Goal: Task Accomplishment & Management: Use online tool/utility

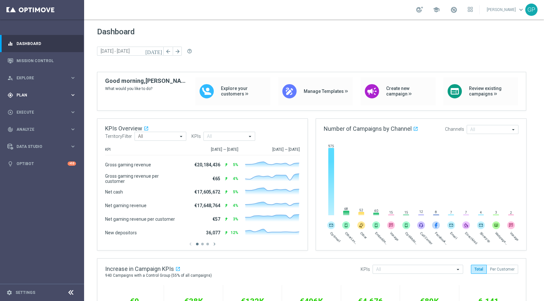
click at [73, 94] on icon "keyboard_arrow_right" at bounding box center [73, 95] width 6 height 6
click at [22, 293] on link "Settings" at bounding box center [26, 293] width 20 height 4
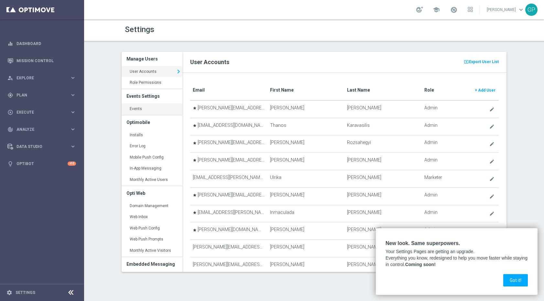
click at [141, 111] on link "Events keyboard_arrow_right" at bounding box center [152, 109] width 61 height 12
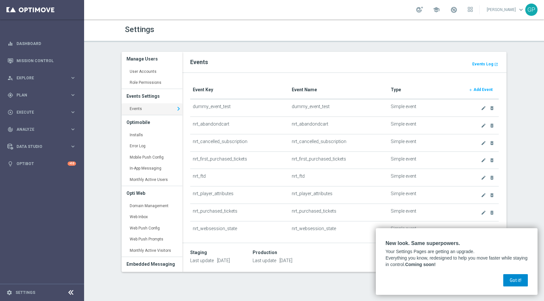
click at [517, 281] on button "Got it!" at bounding box center [516, 280] width 25 height 12
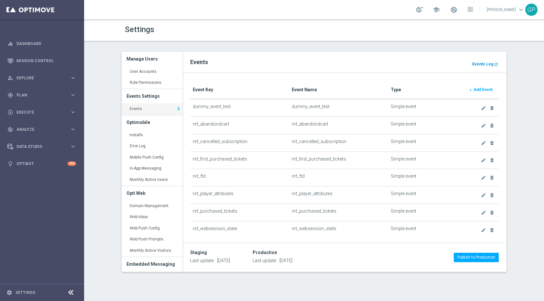
click at [481, 66] on b "Events Log" at bounding box center [483, 64] width 21 height 5
click at [483, 62] on b "Events Log" at bounding box center [483, 64] width 21 height 5
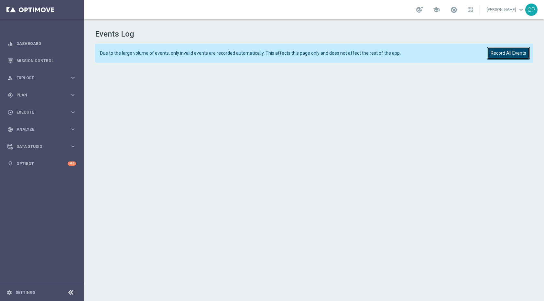
click at [500, 50] on button "Record All Events" at bounding box center [508, 53] width 43 height 13
click at [72, 108] on div "play_circle_outline Execute keyboard_arrow_right" at bounding box center [42, 112] width 84 height 17
click at [76, 93] on button "gps_fixed Plan keyboard_arrow_right" at bounding box center [41, 95] width 69 height 5
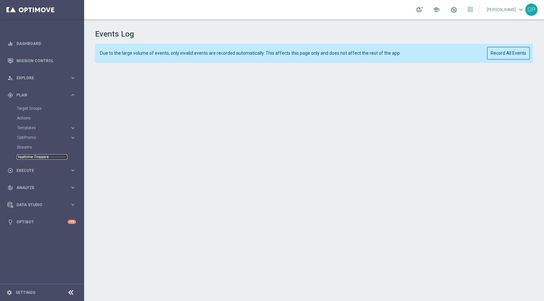
click at [30, 155] on link "Realtime Triggers" at bounding box center [42, 156] width 50 height 5
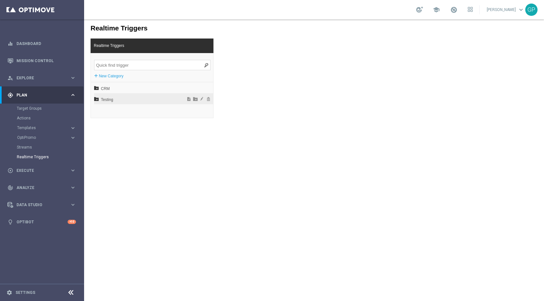
click at [109, 103] on span "Testing" at bounding box center [137, 99] width 72 height 11
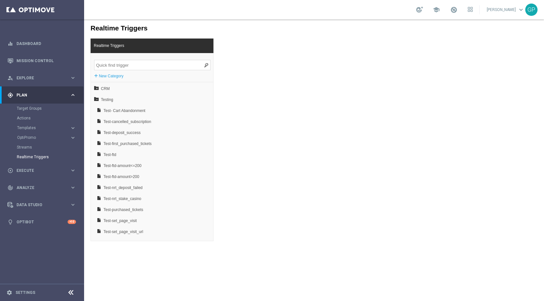
scroll to position [10, 0]
click at [127, 175] on span "Test-nrt_deposit_failed" at bounding box center [139, 178] width 70 height 11
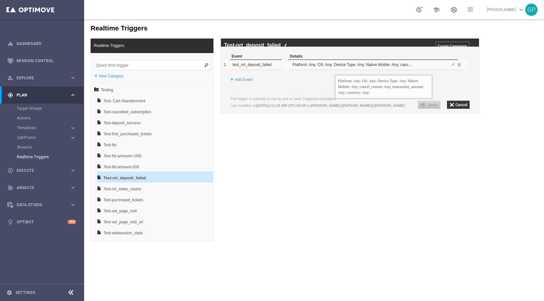
click at [335, 70] on div "Platform: Any; OS: Any; Device Type: Any; Native Mobile: Any; cancel_reason: An…" at bounding box center [352, 65] width 123 height 10
click at [453, 66] on span at bounding box center [454, 64] width 4 height 4
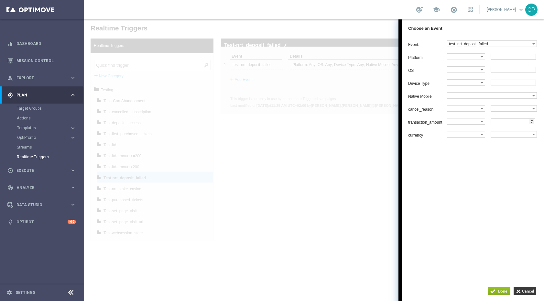
click at [346, 147] on div at bounding box center [314, 160] width 460 height 282
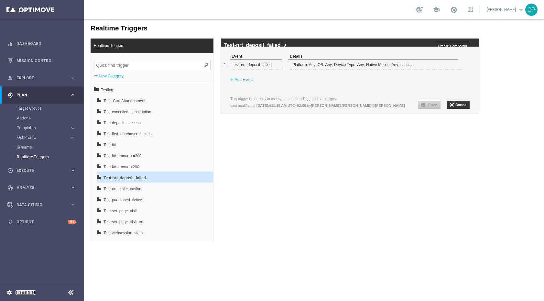
click at [16, 291] on link "Settings" at bounding box center [26, 293] width 20 height 4
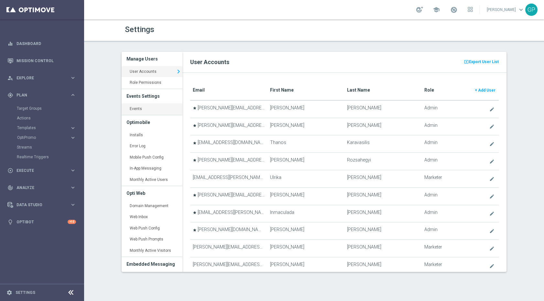
click at [146, 105] on link "Events keyboard_arrow_right" at bounding box center [152, 109] width 61 height 12
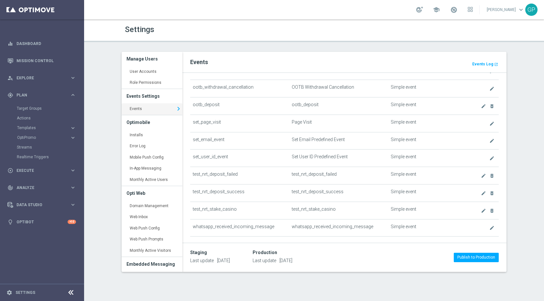
scroll to position [380, 0]
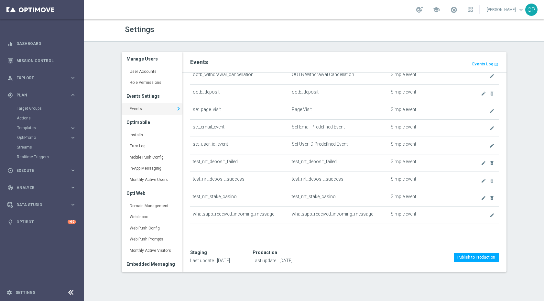
drag, startPoint x: 240, startPoint y: 162, endPoint x: 195, endPoint y: 158, distance: 45.8
click at [195, 158] on td "test_nrt_deposit_failed" at bounding box center [239, 162] width 99 height 17
drag, startPoint x: 193, startPoint y: 161, endPoint x: 293, endPoint y: 160, distance: 100.0
click at [288, 160] on tr "test_nrt_deposit_failed test_nrt_deposit_failed Simple event create delete_fore…" at bounding box center [344, 162] width 309 height 17
drag, startPoint x: 294, startPoint y: 161, endPoint x: 337, endPoint y: 158, distance: 43.1
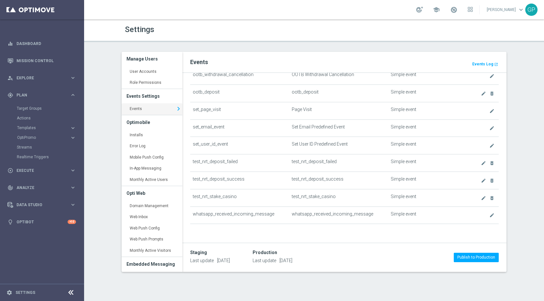
click at [334, 157] on td "test_nrt_deposit_failed" at bounding box center [338, 162] width 99 height 17
click at [337, 159] on td "test_nrt_deposit_failed" at bounding box center [338, 162] width 99 height 17
click at [475, 162] on td "create delete_forever" at bounding box center [481, 162] width 36 height 17
click at [481, 162] on icon "create" at bounding box center [483, 163] width 5 height 5
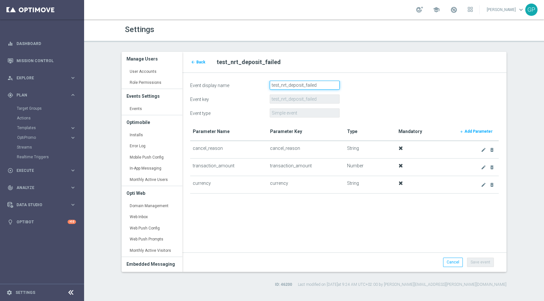
drag, startPoint x: 318, startPoint y: 83, endPoint x: 201, endPoint y: 76, distance: 117.4
click at [202, 76] on div "Event display name test_nrt_deposit_failed Event key test_nrt_deposit_failed Ev…" at bounding box center [345, 170] width 324 height 194
paste input "text"
type input "test_nrt_deposit_failed"
click at [459, 260] on link "Cancel" at bounding box center [453, 262] width 20 height 9
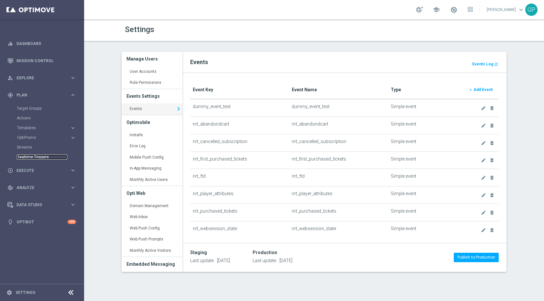
click at [47, 155] on link "Realtime Triggers" at bounding box center [42, 156] width 50 height 5
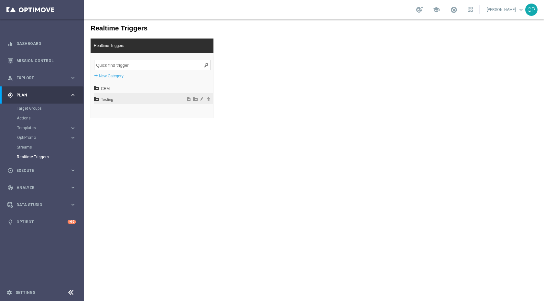
click at [120, 99] on span "Testing" at bounding box center [137, 99] width 72 height 11
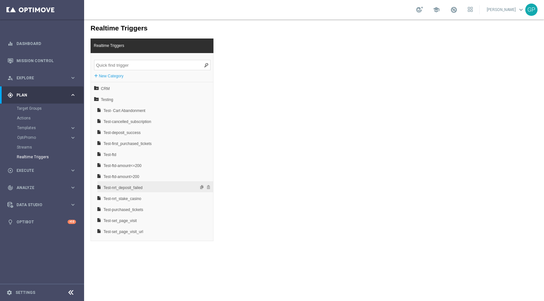
click at [140, 183] on span "Test-nrt_deposit_failed" at bounding box center [139, 187] width 70 height 11
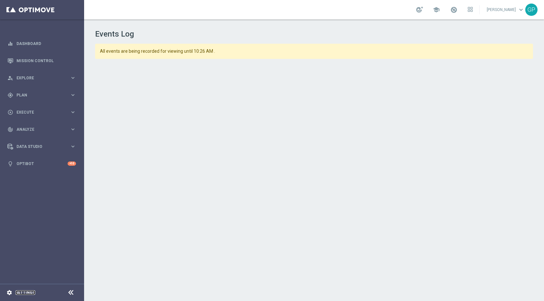
click at [21, 293] on link "Settings" at bounding box center [26, 293] width 20 height 4
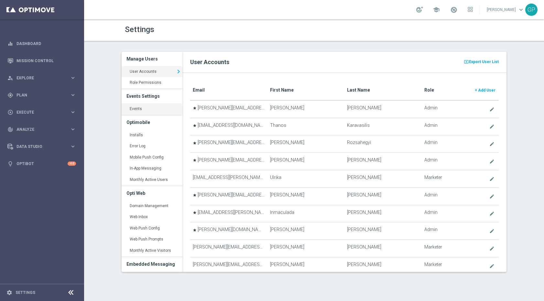
click at [135, 110] on link "Events keyboard_arrow_right" at bounding box center [152, 109] width 61 height 12
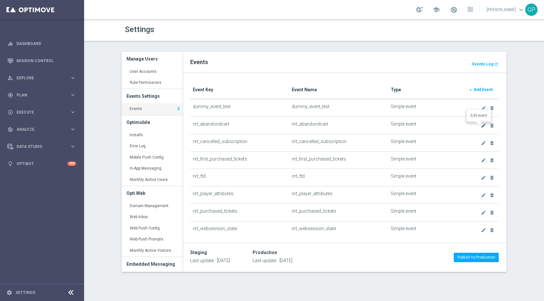
click at [481, 127] on icon "create" at bounding box center [483, 125] width 5 height 5
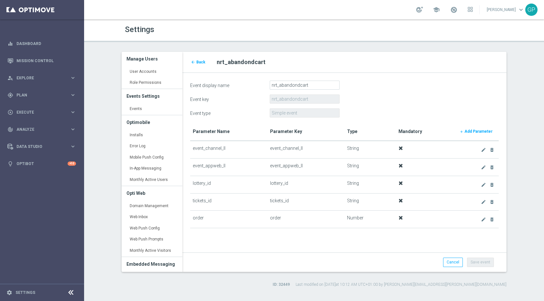
click at [372, 219] on td "Number" at bounding box center [370, 219] width 51 height 17
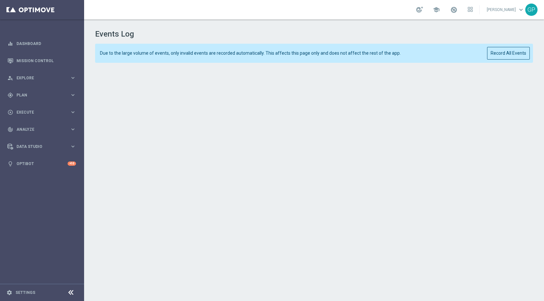
click at [486, 53] on div "Due to the large volume of events, only invalid events are recorded automatical…" at bounding box center [314, 53] width 438 height 19
click at [497, 51] on button "Record All Events" at bounding box center [508, 53] width 43 height 13
